Goal: Task Accomplishment & Management: Manage account settings

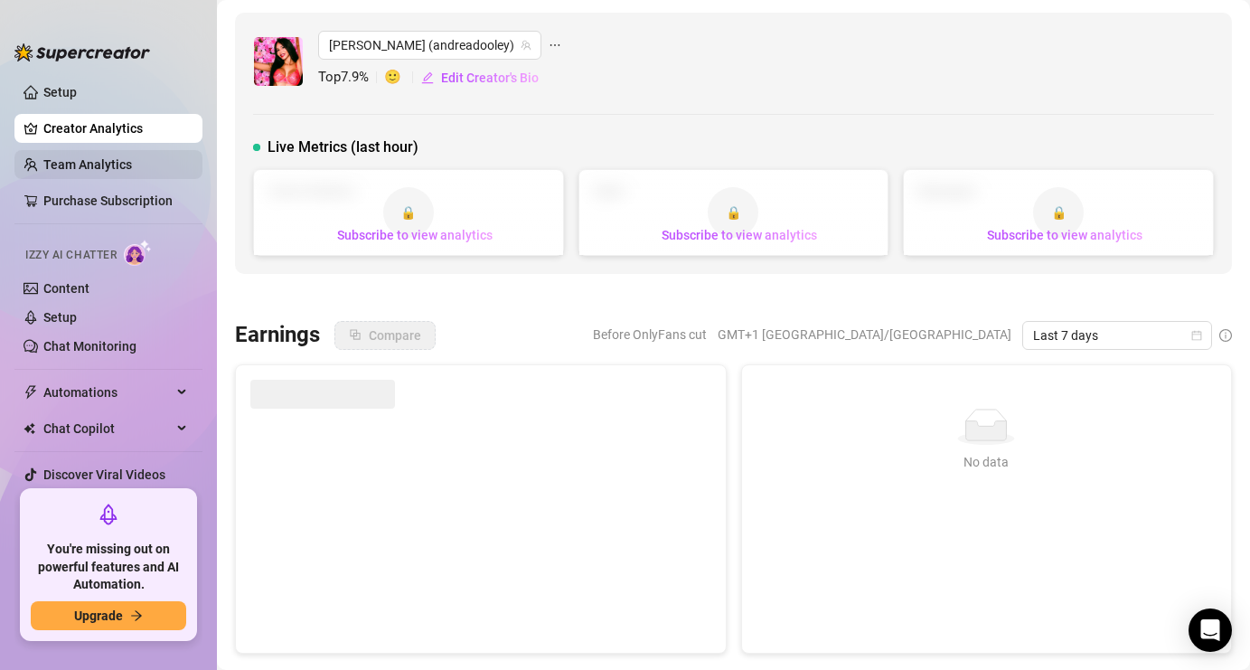
click at [97, 169] on link "Team Analytics" at bounding box center [87, 164] width 89 height 14
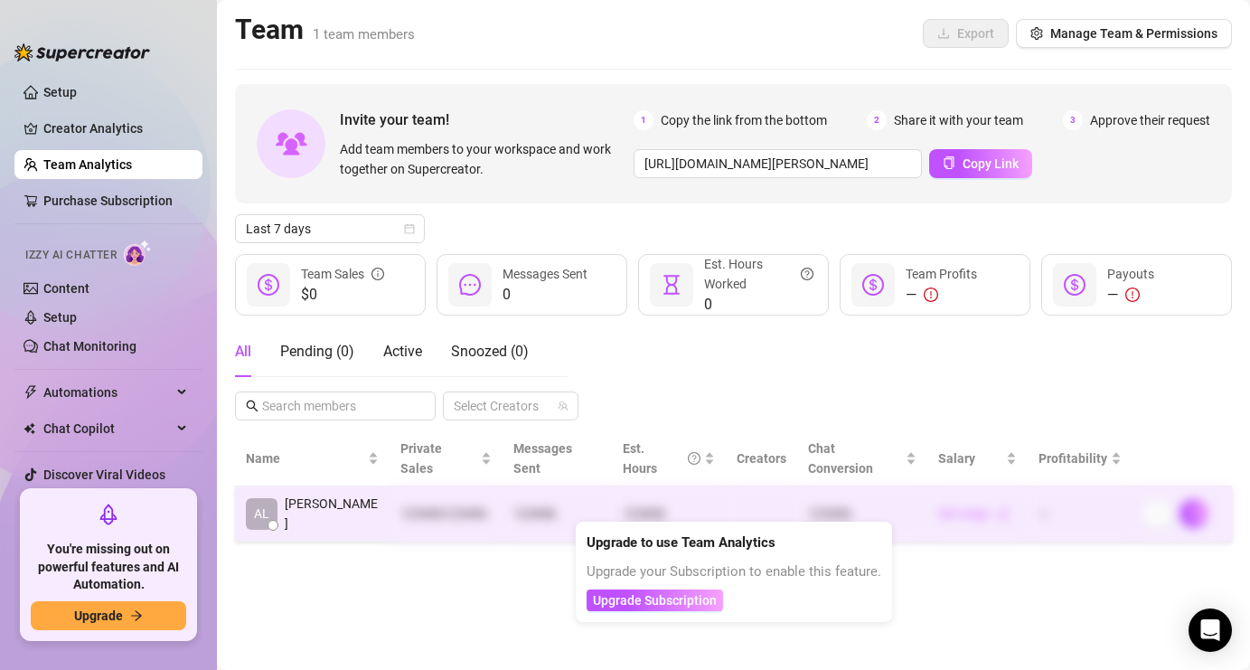
click at [1115, 491] on td "—" at bounding box center [1080, 513] width 105 height 55
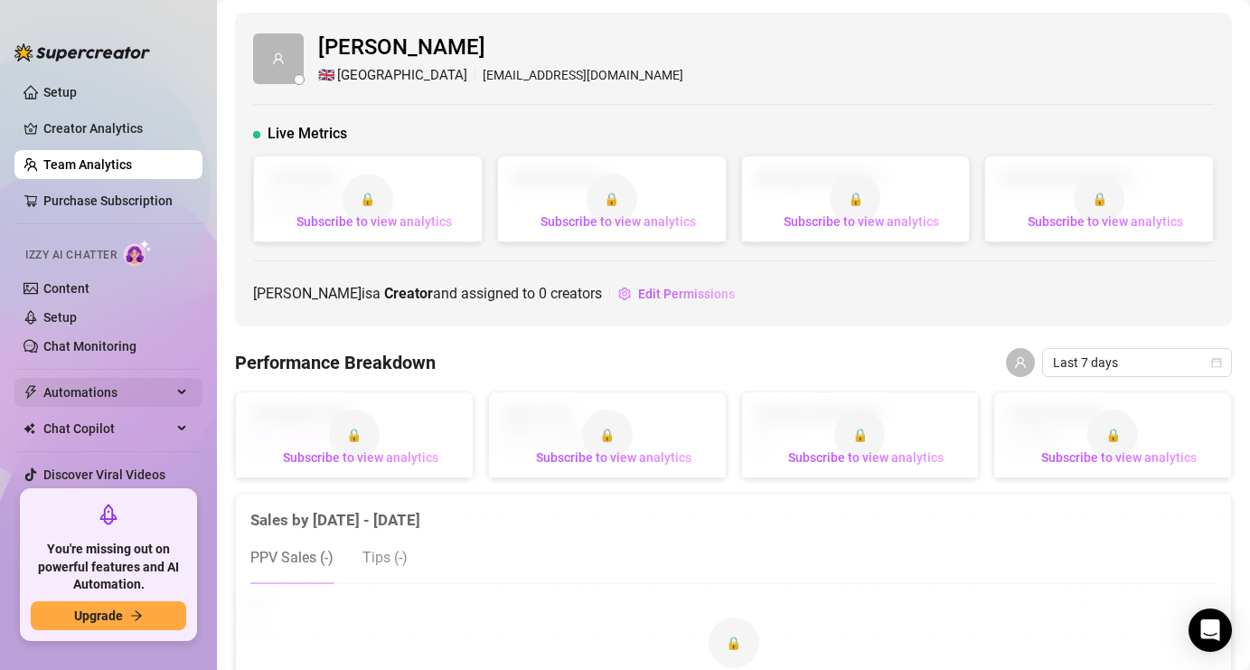
click at [78, 394] on span "Automations" at bounding box center [107, 392] width 128 height 29
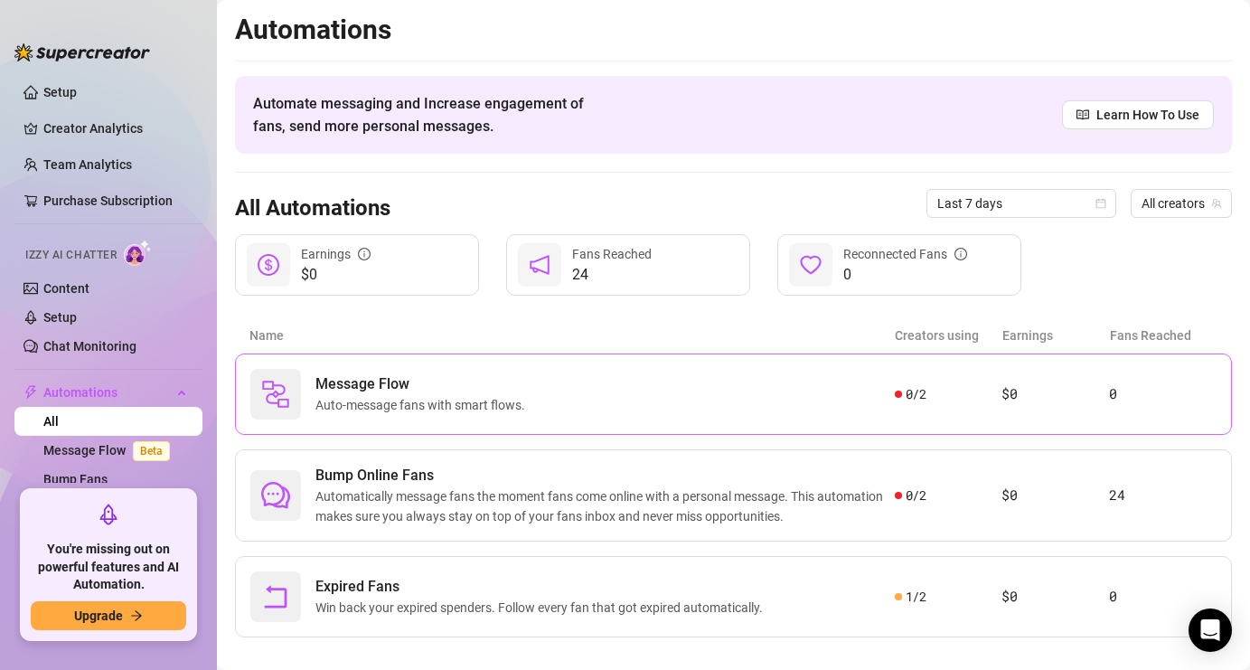
click at [599, 409] on div "Message Flow Auto-message fans with smart flows." at bounding box center [572, 394] width 644 height 51
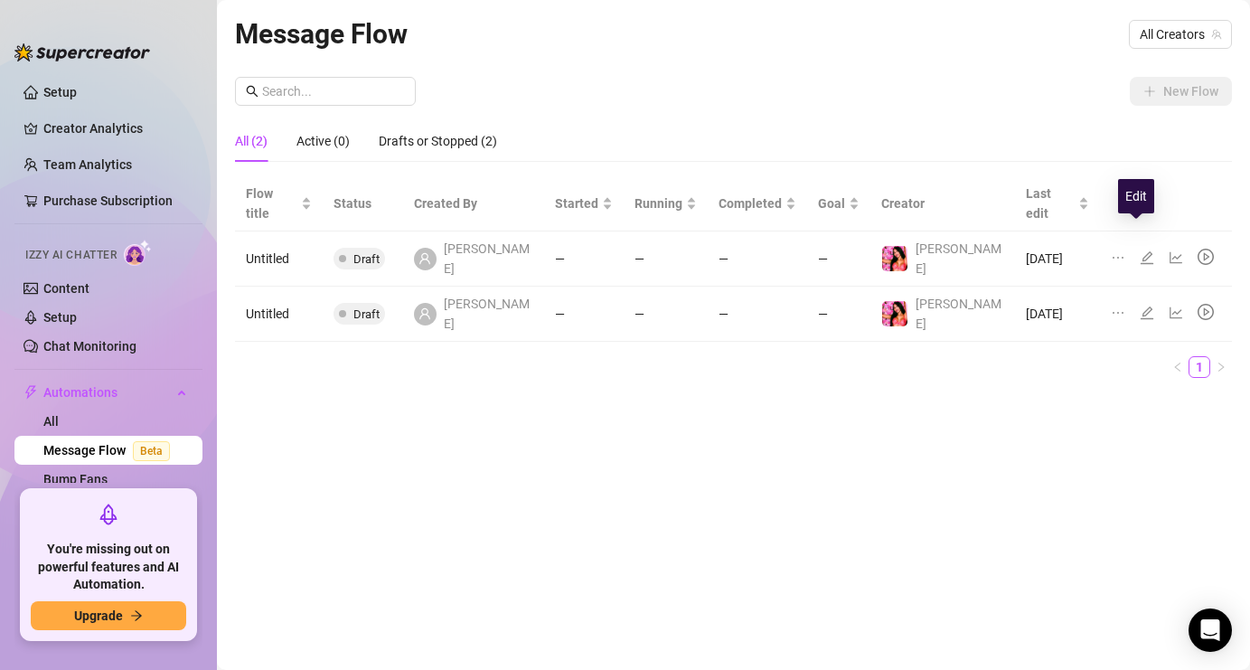
click at [1140, 250] on icon "edit" at bounding box center [1147, 257] width 14 height 14
click at [89, 347] on link "Chat Monitoring" at bounding box center [89, 346] width 93 height 14
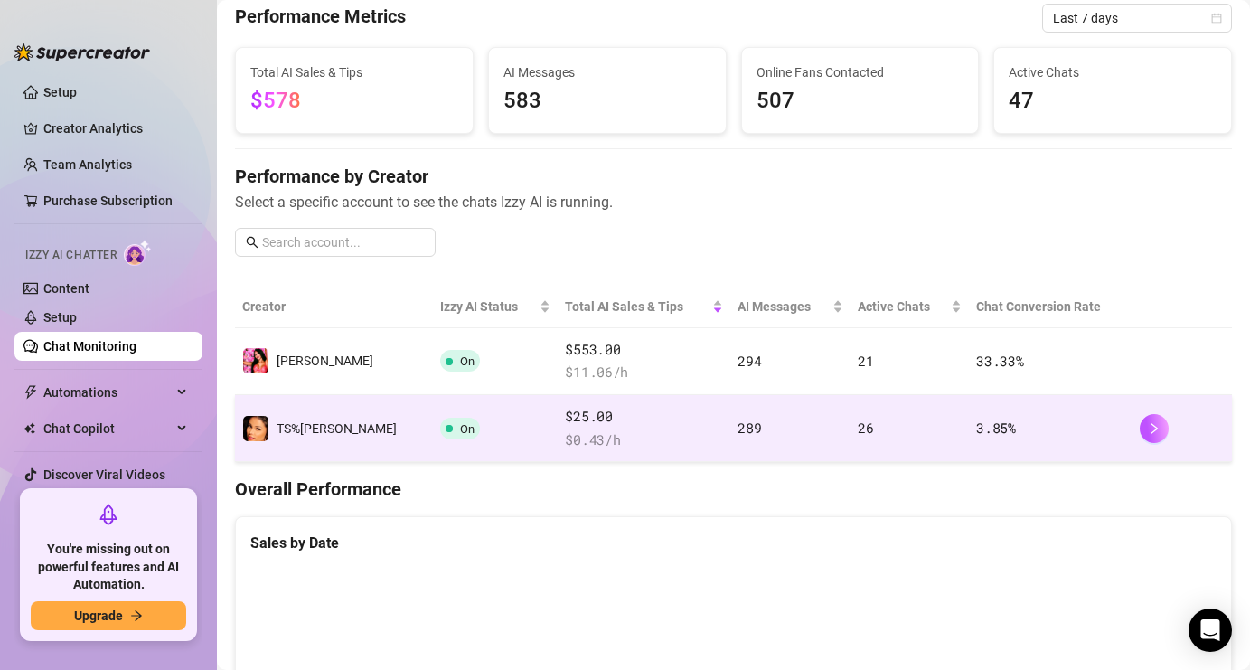
scroll to position [77, 0]
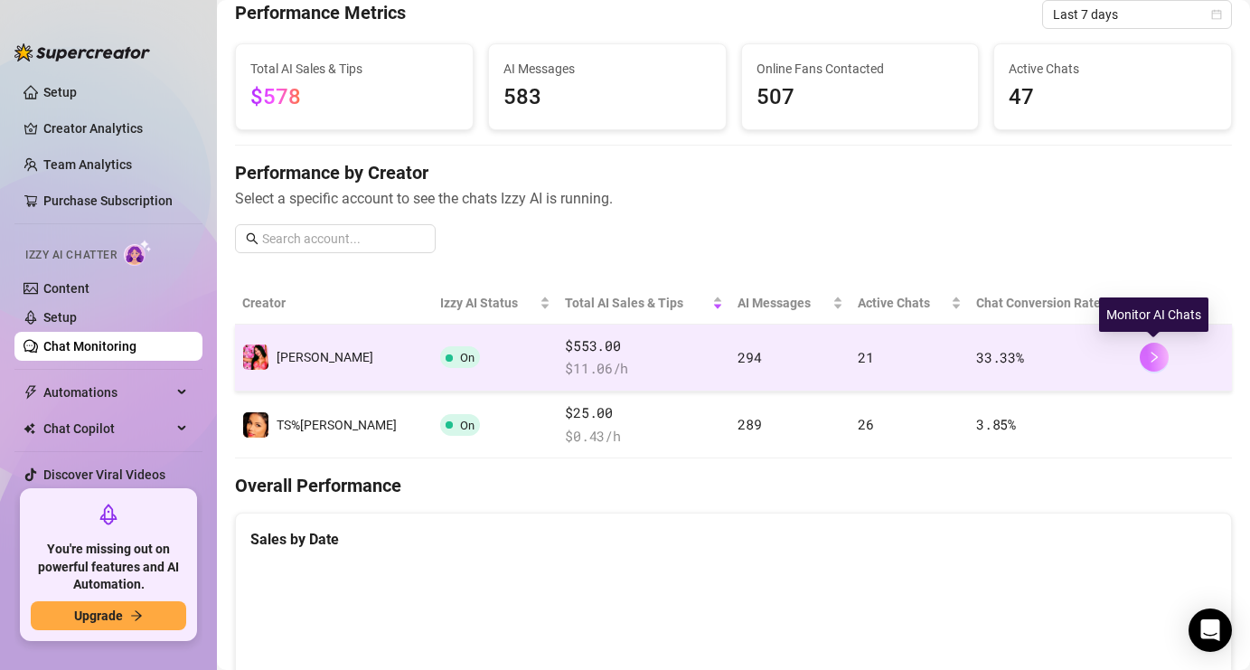
click at [1148, 356] on icon "right" at bounding box center [1154, 357] width 13 height 13
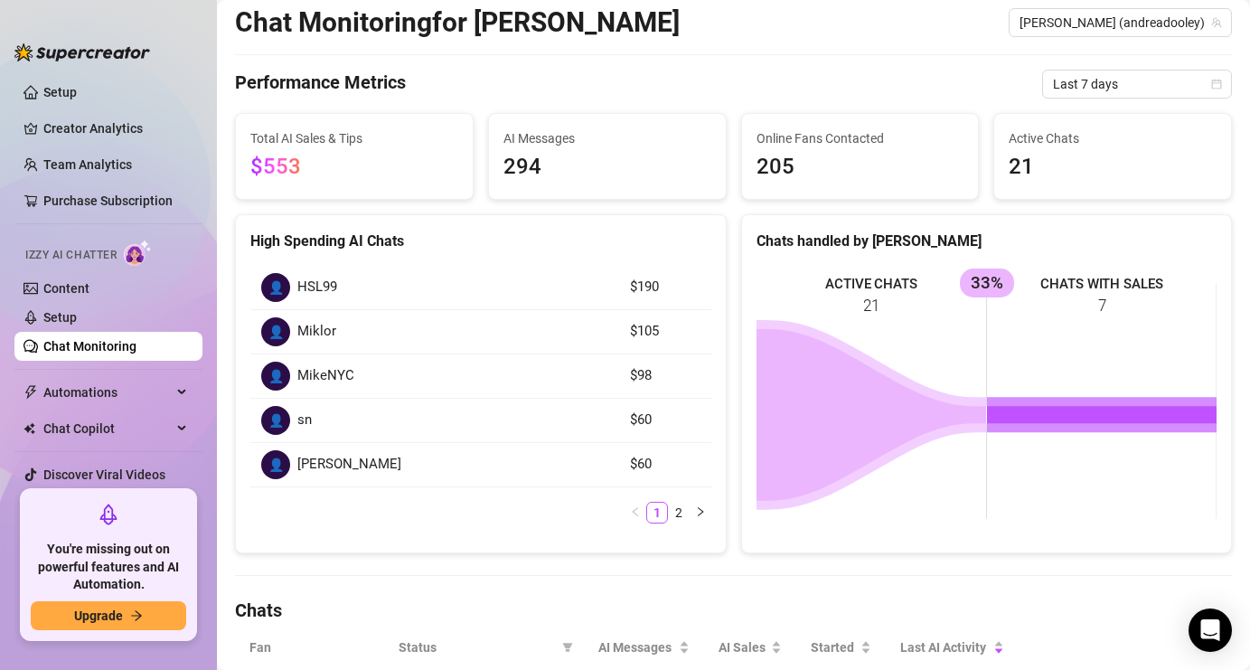
scroll to position [48, 0]
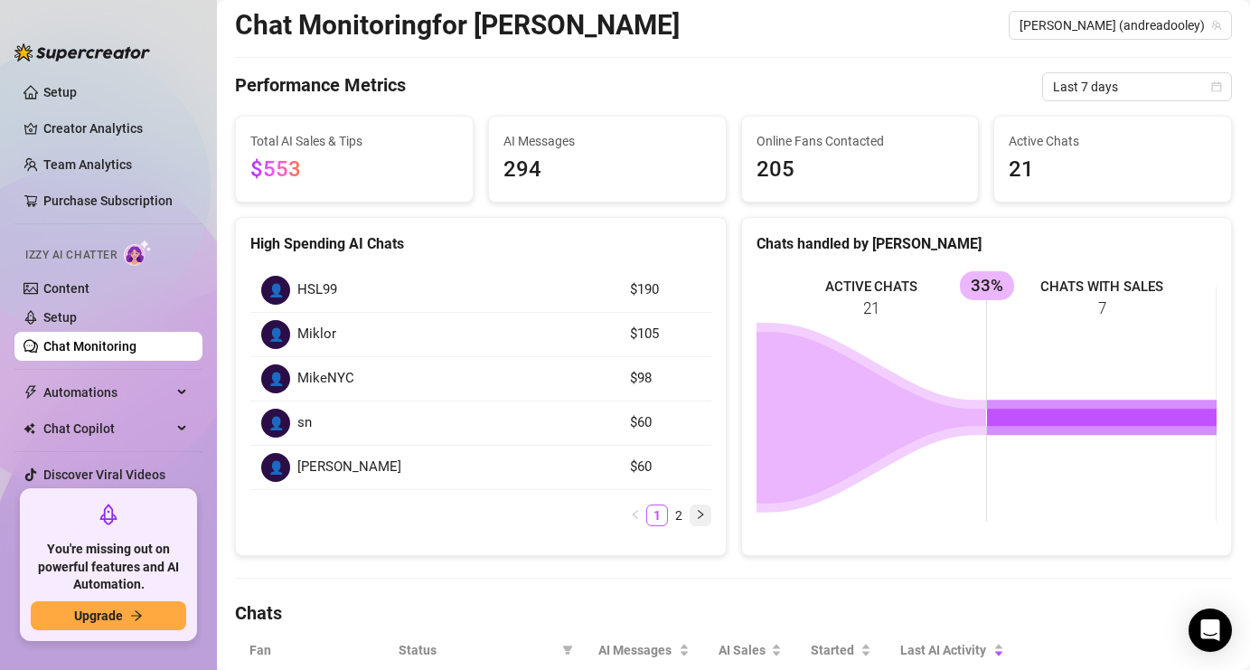
click at [705, 514] on icon "right" at bounding box center [700, 514] width 11 height 11
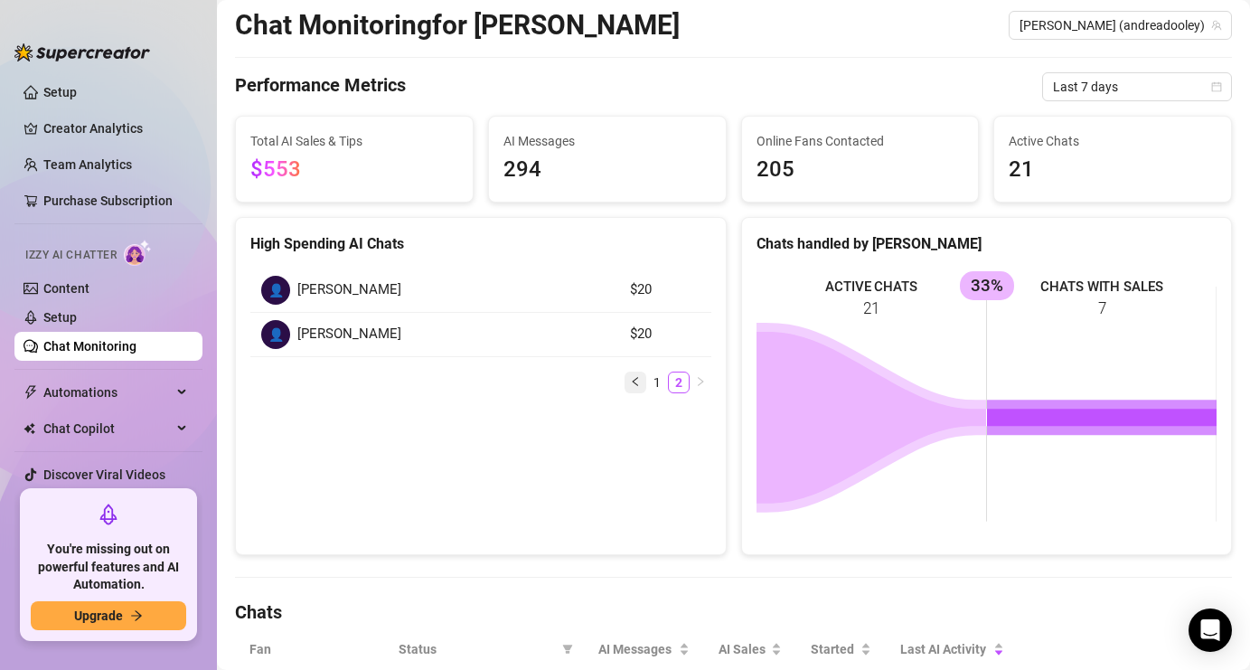
click at [642, 386] on button "button" at bounding box center [635, 382] width 22 height 22
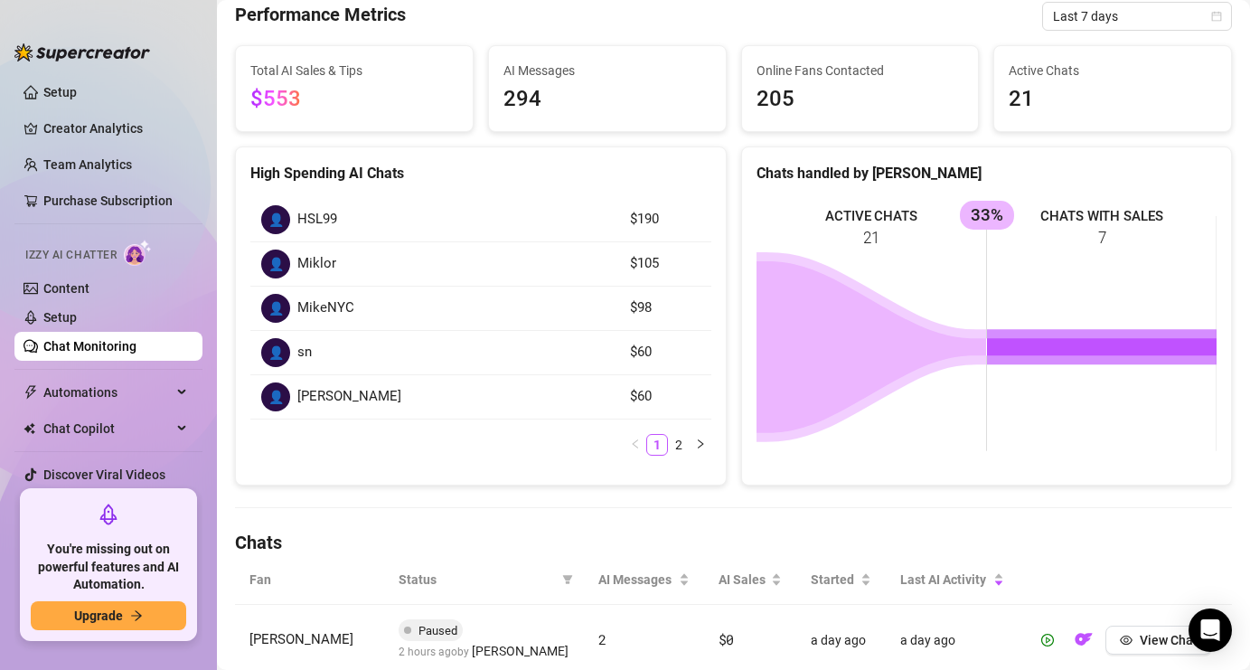
scroll to position [0, 0]
